Goal: Navigation & Orientation: Find specific page/section

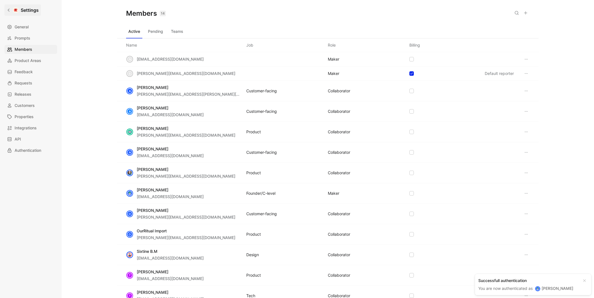
click at [8, 10] on icon at bounding box center [9, 10] width 4 height 4
